Goal: Navigation & Orientation: Find specific page/section

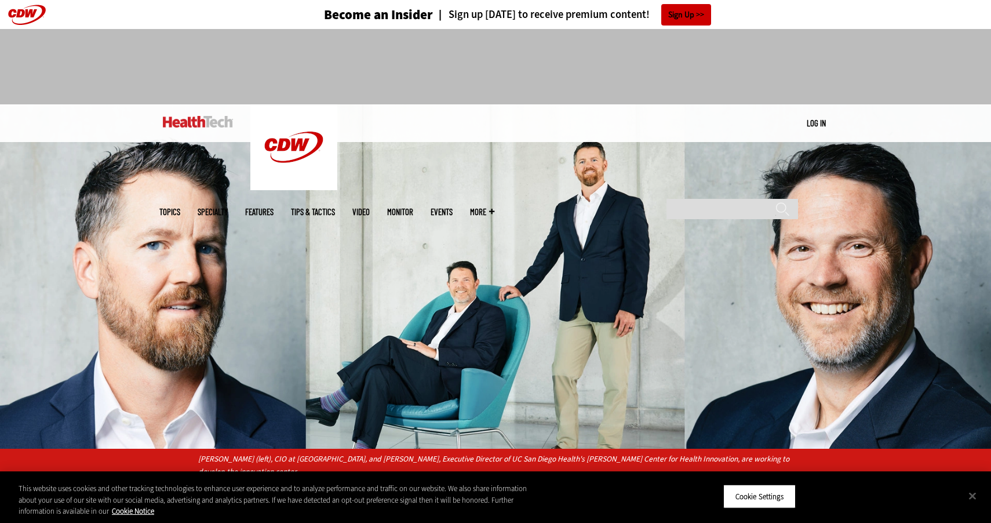
click at [198, 133] on link at bounding box center [198, 121] width 70 height 35
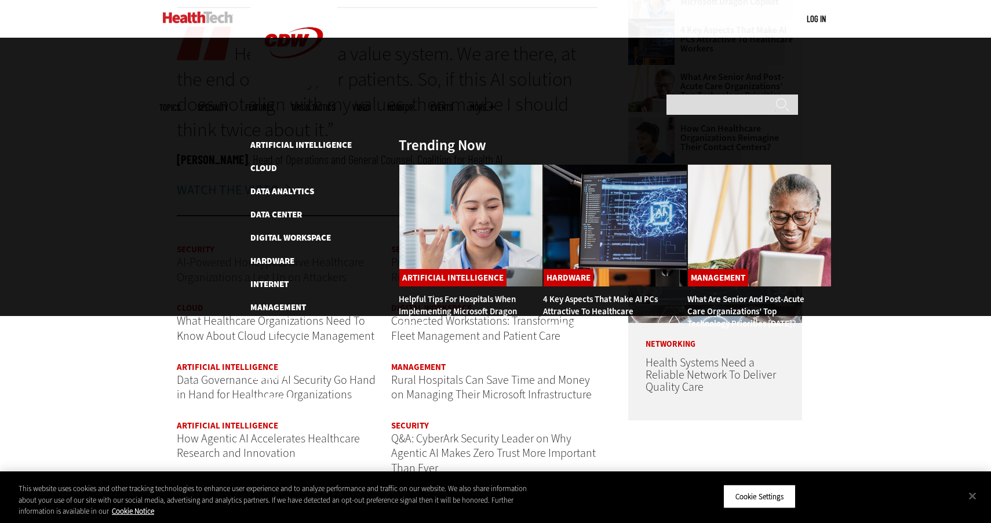
scroll to position [1278, 0]
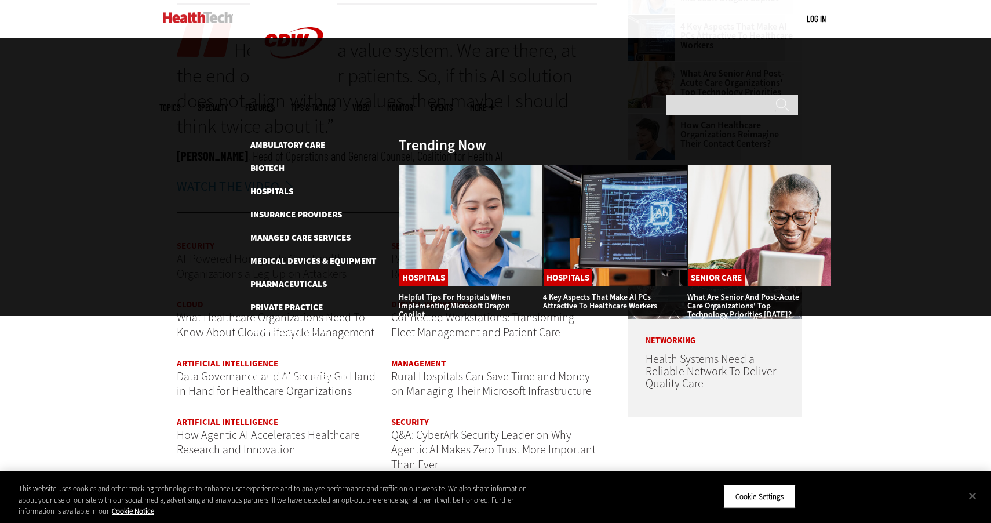
click at [228, 103] on span "Specialty" at bounding box center [213, 107] width 30 height 9
click at [299, 255] on link "Medical Devices & Equipment" at bounding box center [313, 261] width 126 height 12
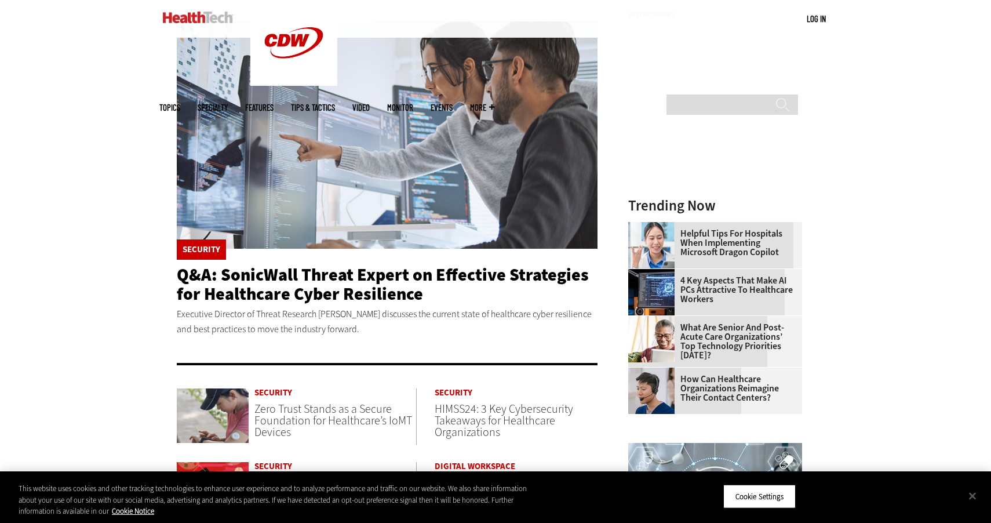
scroll to position [261, 0]
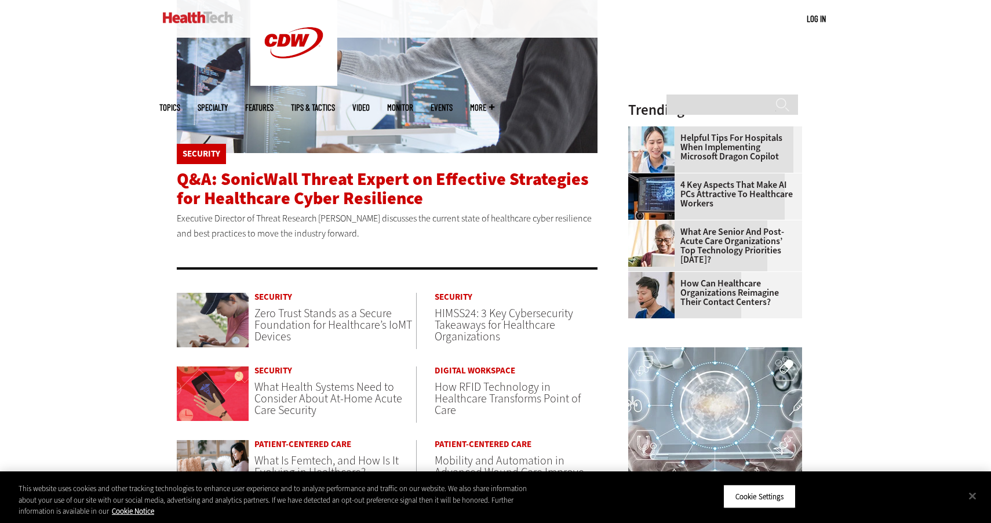
click at [257, 198] on span "Q&A: SonicWall Threat Expert on Effective Strategies for Healthcare Cyber Resil…" at bounding box center [383, 189] width 412 height 42
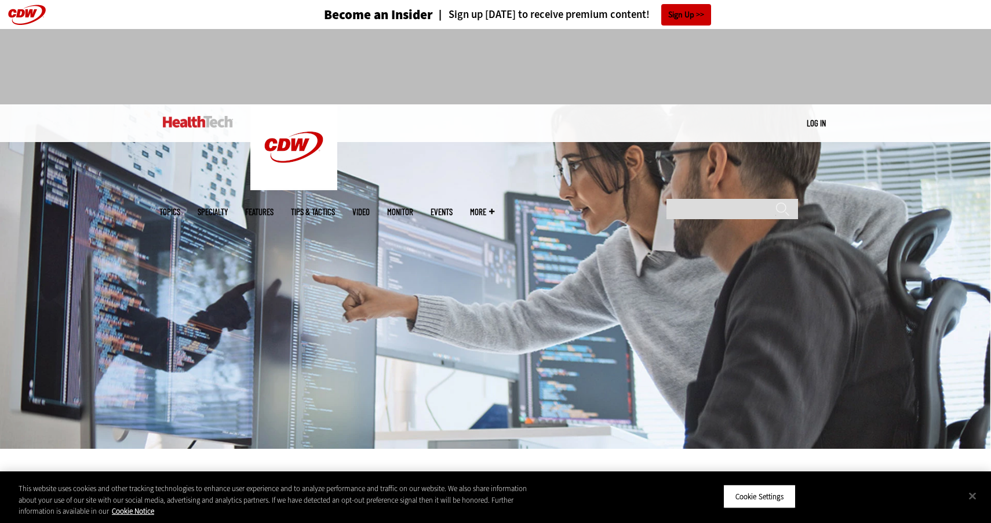
scroll to position [146, 0]
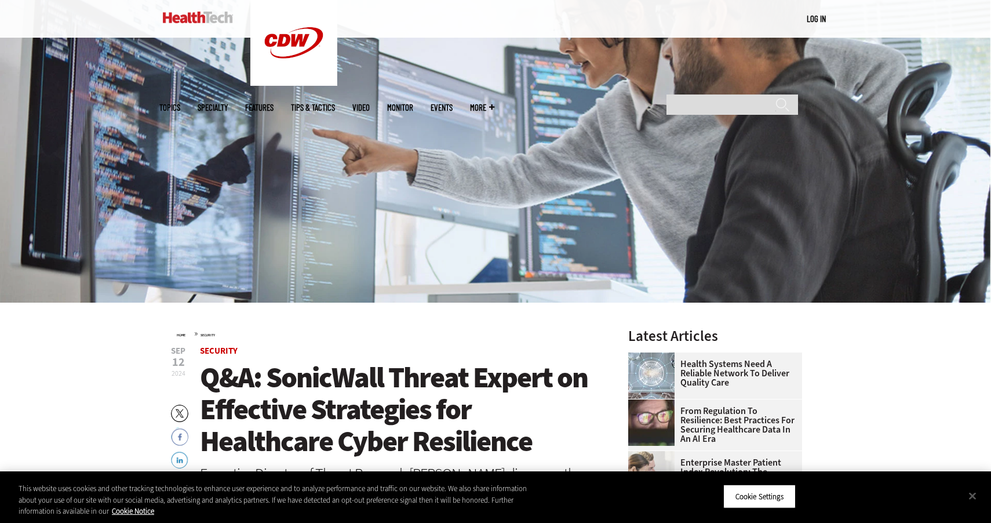
click at [453, 103] on link "Events" at bounding box center [442, 107] width 22 height 9
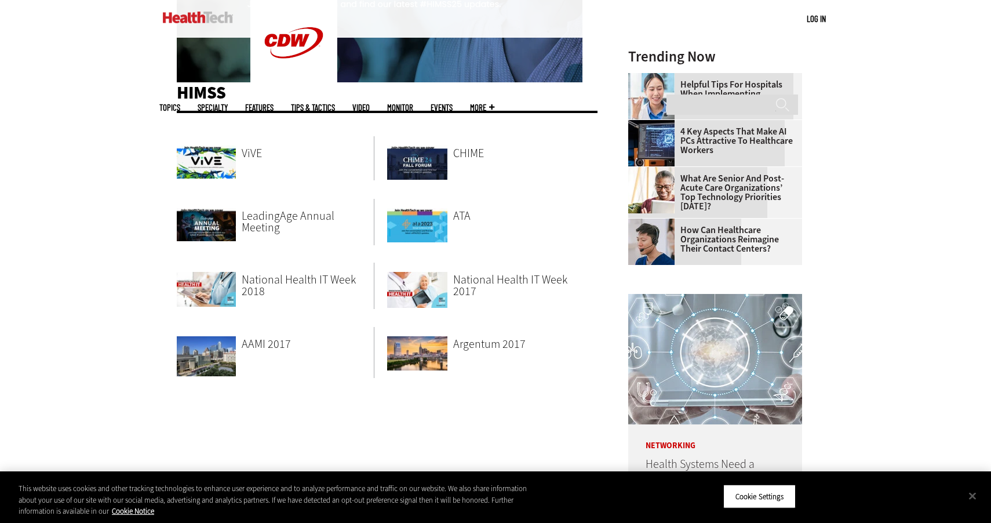
scroll to position [496, 0]
